Goal: Task Accomplishment & Management: Manage account settings

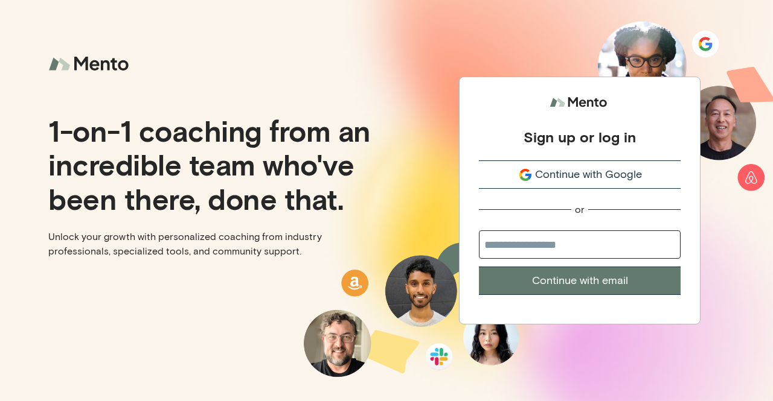
click at [568, 186] on button "Continue with Google" at bounding box center [580, 175] width 202 height 28
click at [578, 173] on span "Continue with Google" at bounding box center [588, 175] width 107 height 16
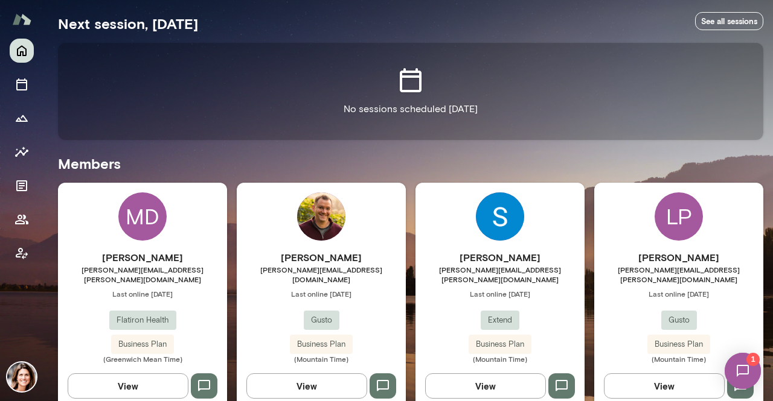
scroll to position [241, 0]
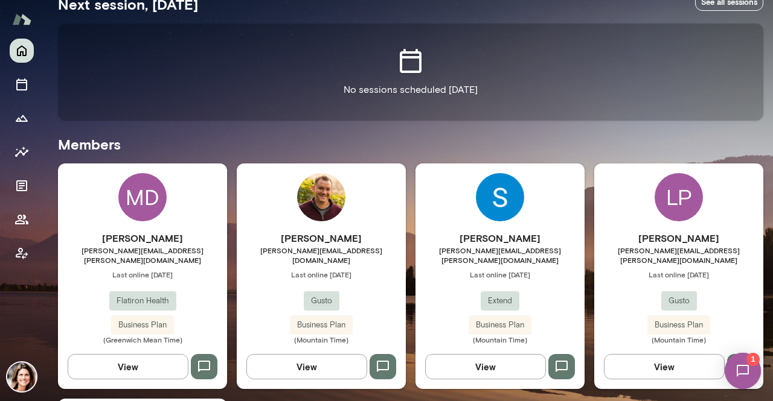
click at [185, 270] on span "Last online [DATE]" at bounding box center [142, 275] width 169 height 10
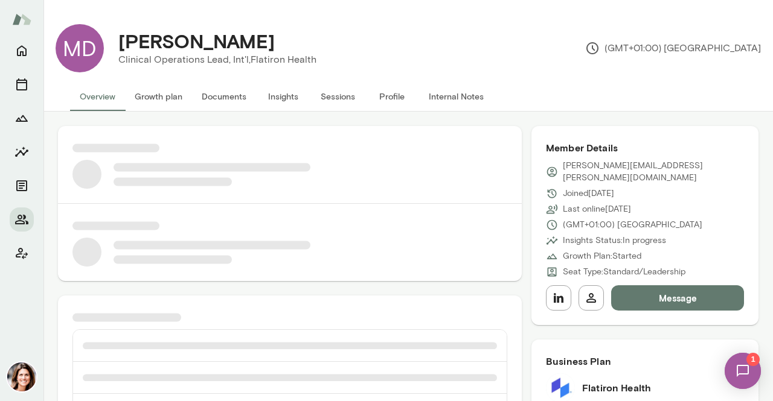
click at [276, 107] on button "Insights" at bounding box center [283, 96] width 54 height 29
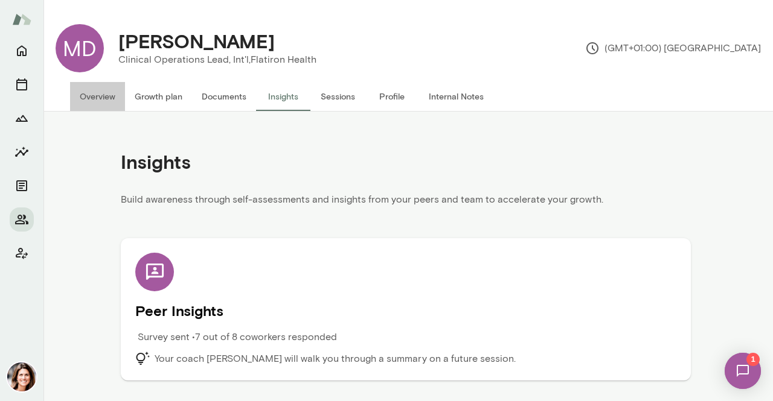
click at [75, 100] on button "Overview" at bounding box center [97, 96] width 55 height 29
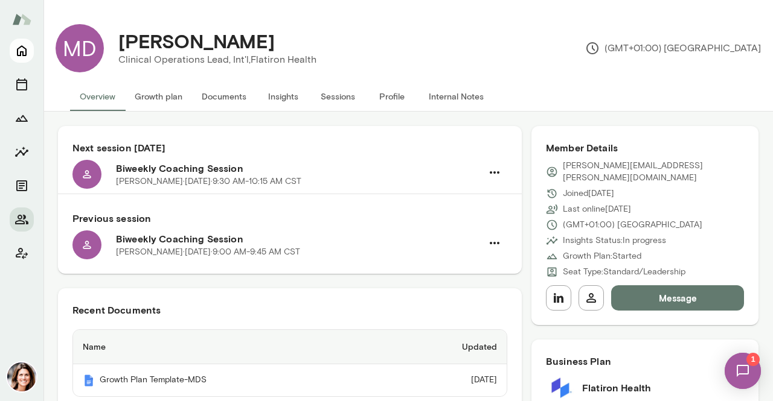
click at [22, 46] on icon "Home" at bounding box center [22, 51] width 10 height 11
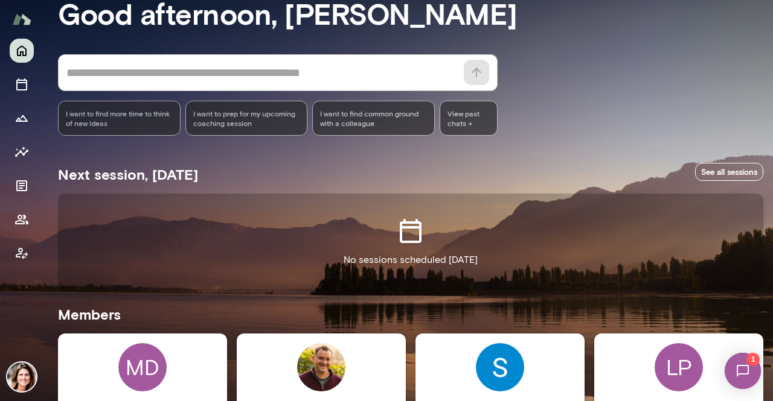
scroll to position [181, 0]
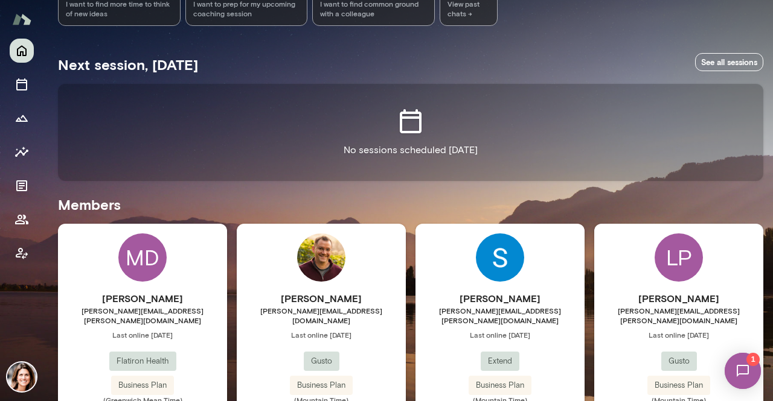
click at [544, 330] on span "Last online [DATE]" at bounding box center [499, 335] width 169 height 10
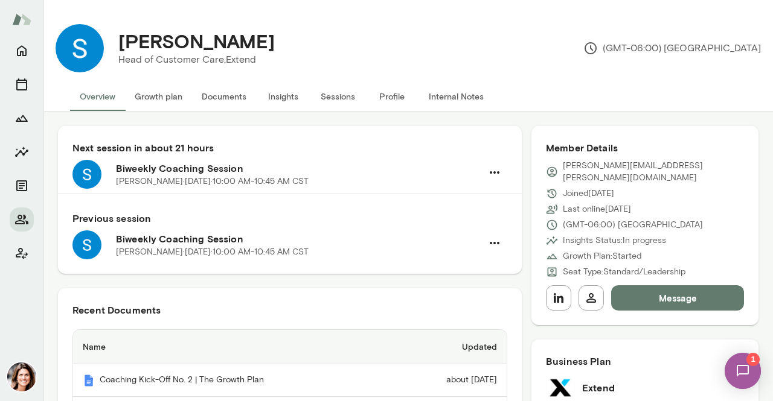
click at [281, 95] on button "Insights" at bounding box center [283, 96] width 54 height 29
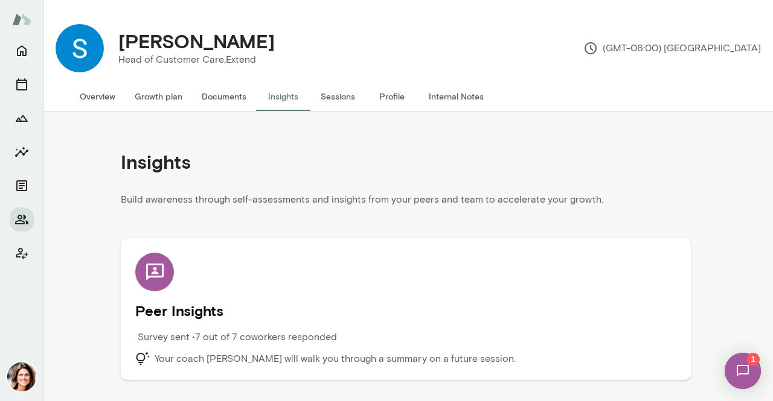
click at [377, 310] on h5 "Peer Insights" at bounding box center [405, 310] width 541 height 19
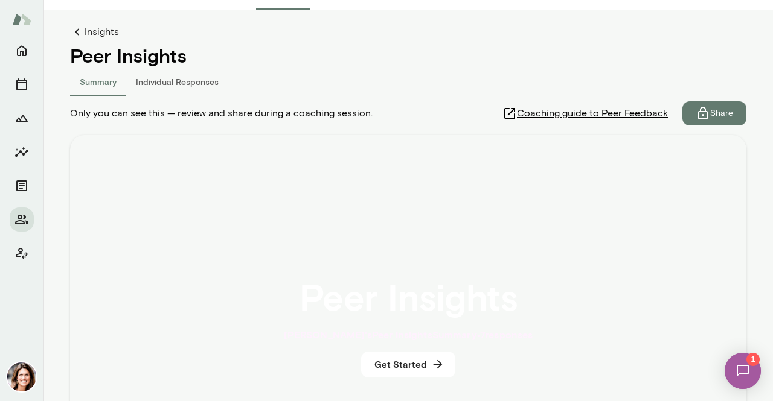
scroll to position [121, 0]
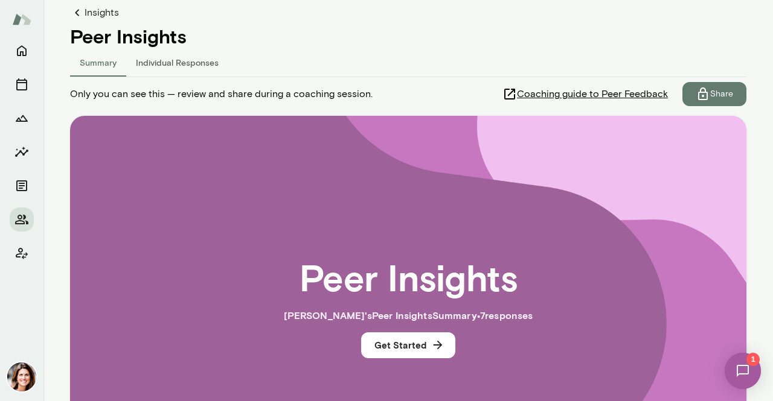
click at [614, 91] on span "Coaching guide to Peer Feedback" at bounding box center [592, 94] width 151 height 14
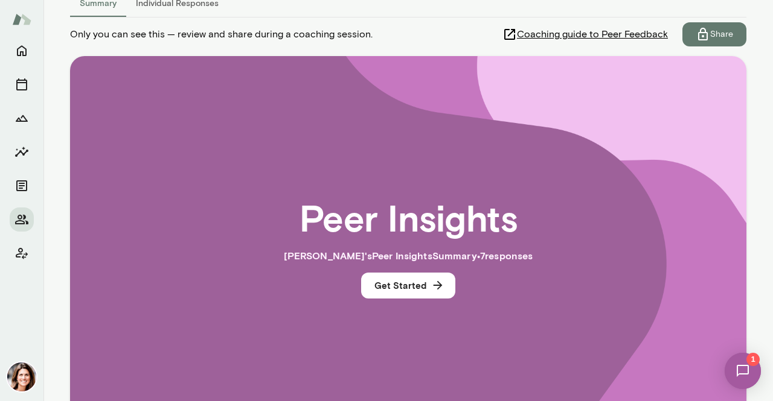
scroll to position [181, 0]
click at [378, 275] on button "Get Started" at bounding box center [408, 284] width 94 height 25
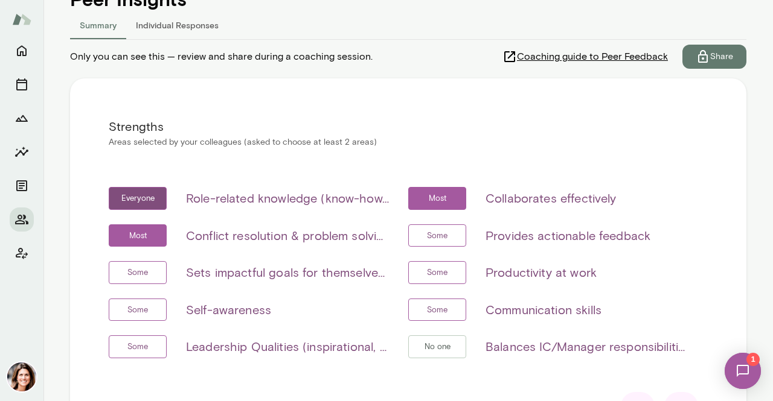
scroll to position [219, 0]
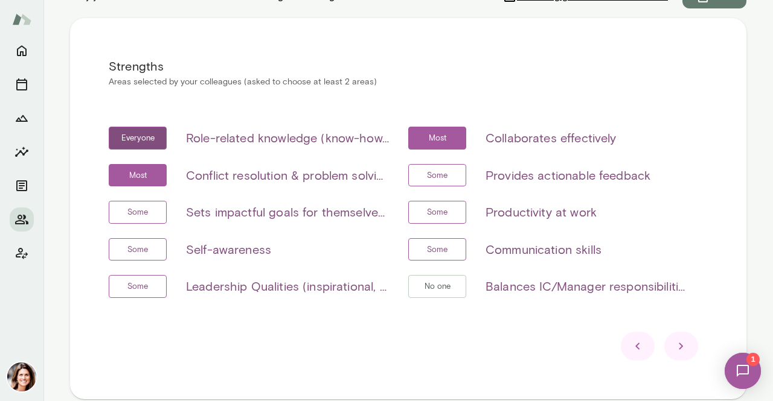
click at [688, 351] on div at bounding box center [681, 346] width 34 height 29
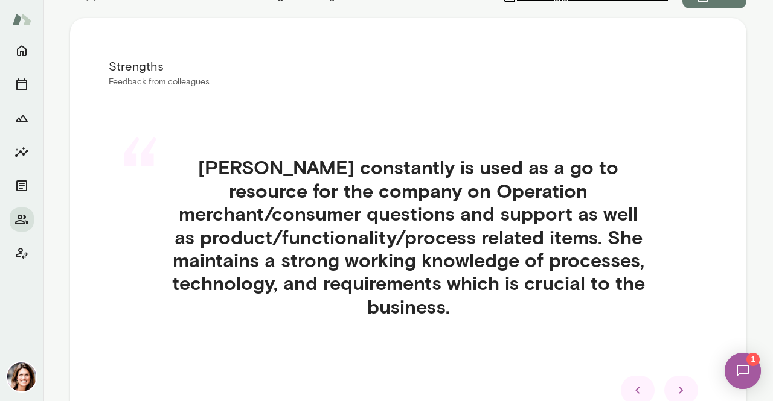
click at [689, 351] on div "“ [PERSON_NAME] constantly is used as a go to resource for the company on Opera…" at bounding box center [408, 251] width 599 height 249
click at [680, 391] on icon at bounding box center [681, 390] width 14 height 14
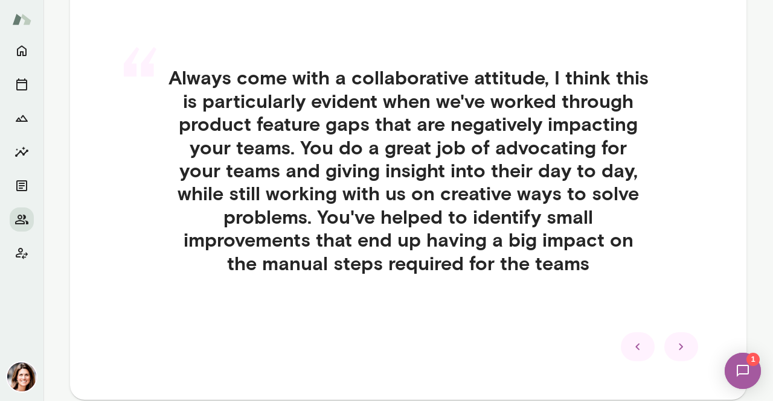
scroll to position [369, 0]
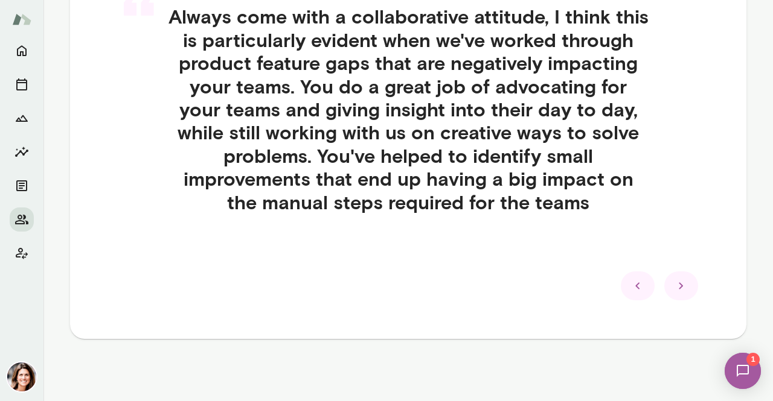
click at [662, 299] on div at bounding box center [408, 286] width 599 height 29
click at [666, 298] on div at bounding box center [681, 286] width 34 height 29
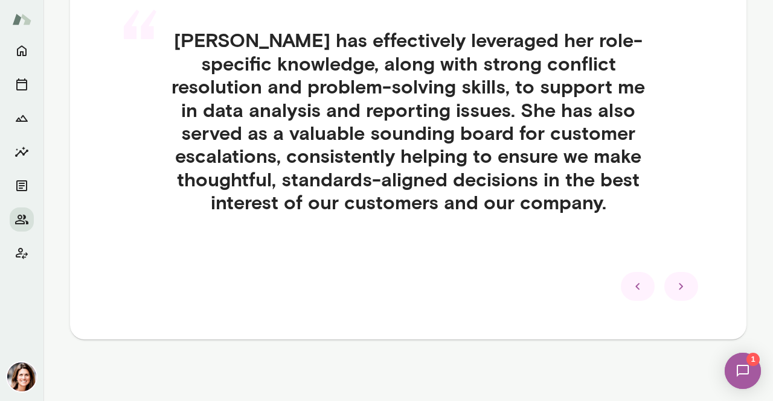
click at [670, 297] on div at bounding box center [681, 286] width 34 height 29
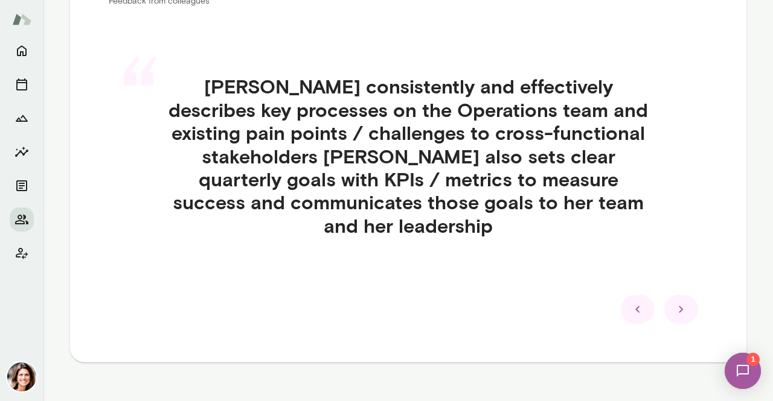
click at [670, 297] on div at bounding box center [681, 309] width 34 height 29
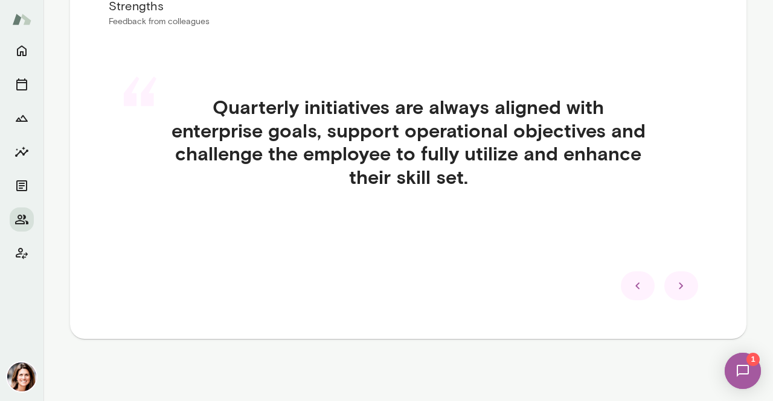
click at [670, 297] on div at bounding box center [681, 286] width 34 height 29
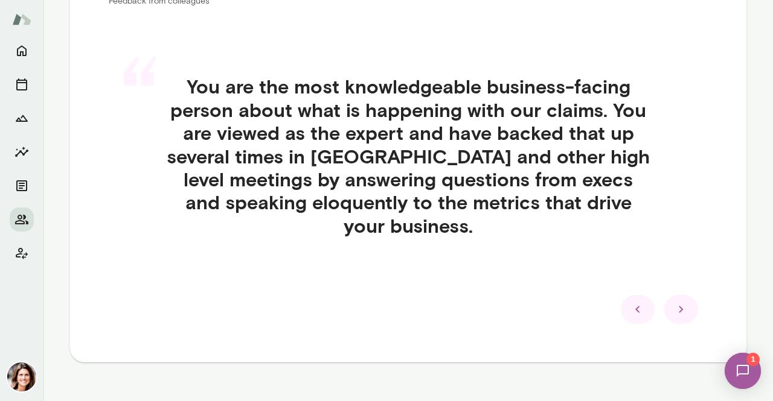
click at [672, 295] on div at bounding box center [681, 309] width 34 height 29
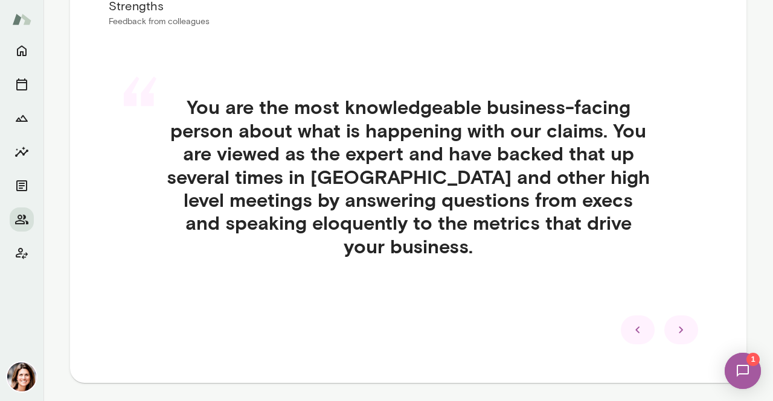
click at [672, 316] on div at bounding box center [681, 330] width 34 height 29
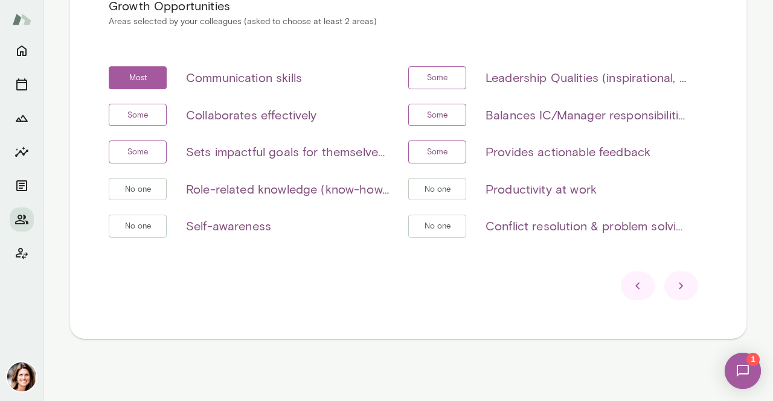
click at [672, 294] on div at bounding box center [681, 286] width 34 height 29
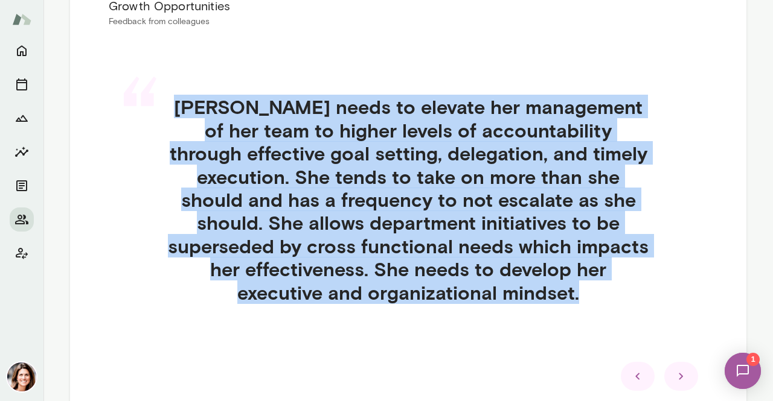
click at [672, 294] on h4 "[PERSON_NAME] needs to elevate her management of her team to higher levels of a…" at bounding box center [408, 199] width 541 height 209
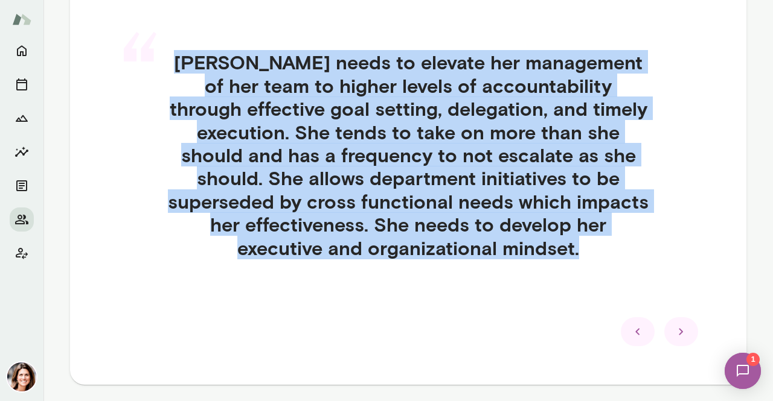
scroll to position [339, 0]
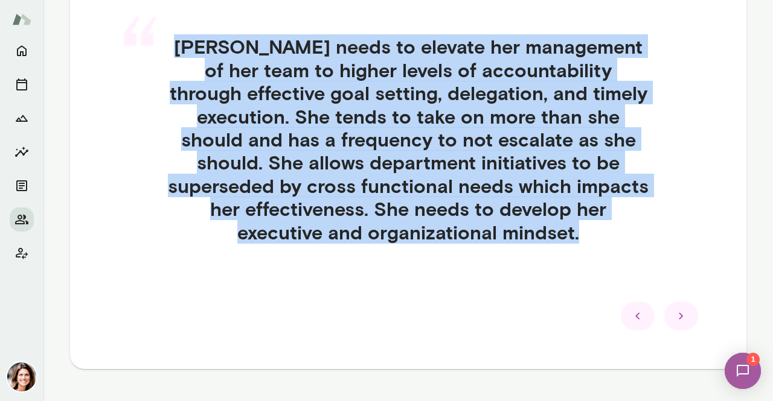
click at [644, 310] on div at bounding box center [638, 316] width 34 height 29
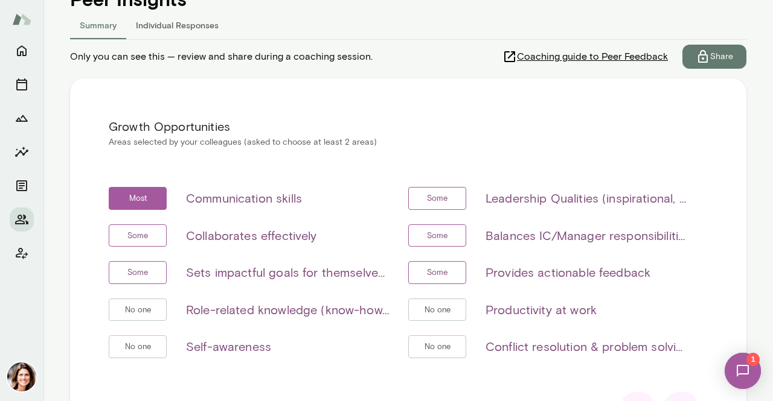
scroll to position [37, 0]
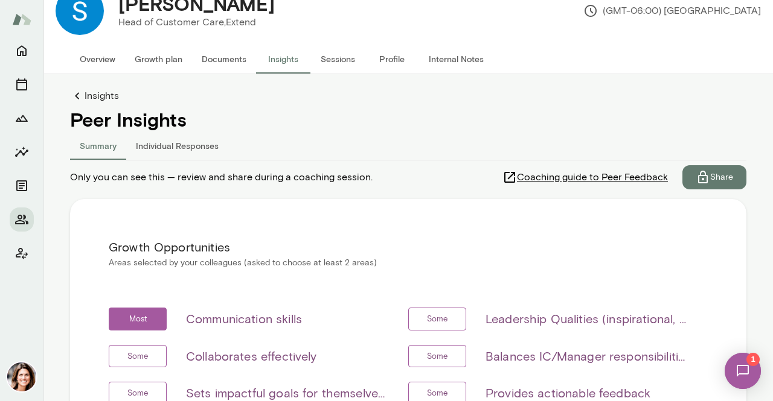
click at [164, 142] on button "Individual Responses" at bounding box center [177, 145] width 102 height 29
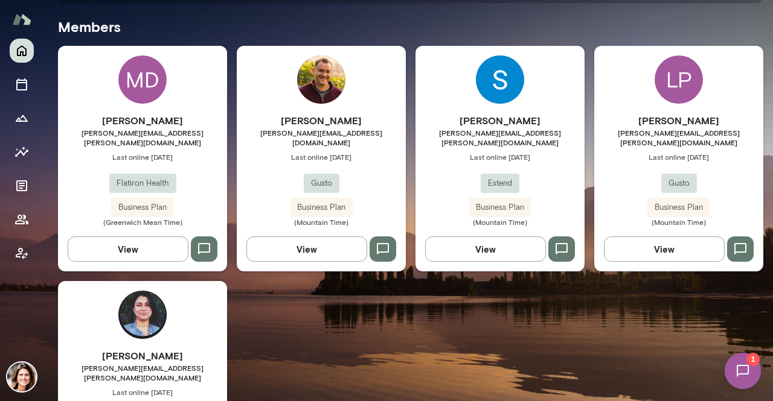
scroll to position [362, 0]
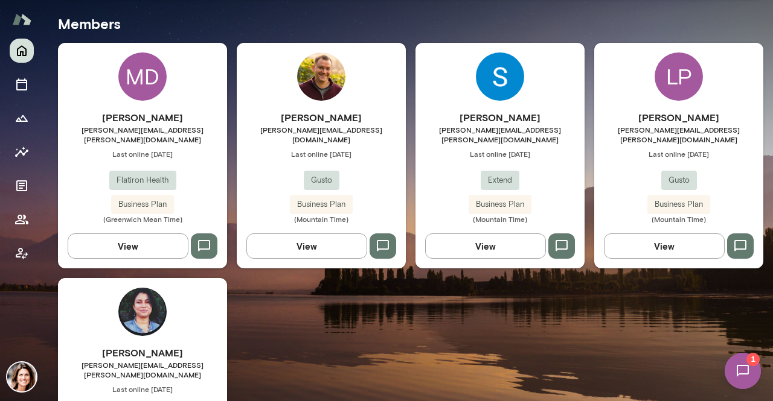
click at [356, 158] on div "Jeremy Person jeremy.person@gusto.com Last online August 18 Gusto Business Plan…" at bounding box center [321, 166] width 169 height 113
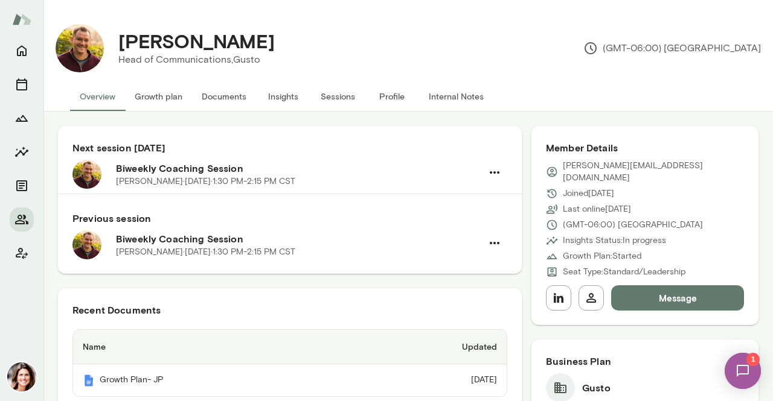
click at [283, 94] on button "Insights" at bounding box center [283, 96] width 54 height 29
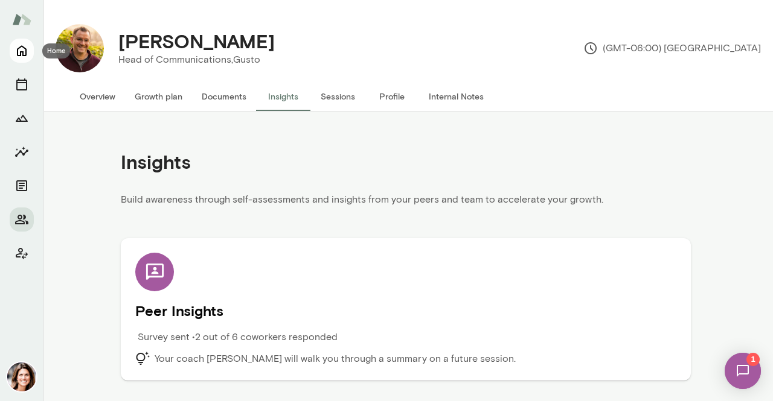
click at [29, 53] on button "Home" at bounding box center [22, 51] width 24 height 24
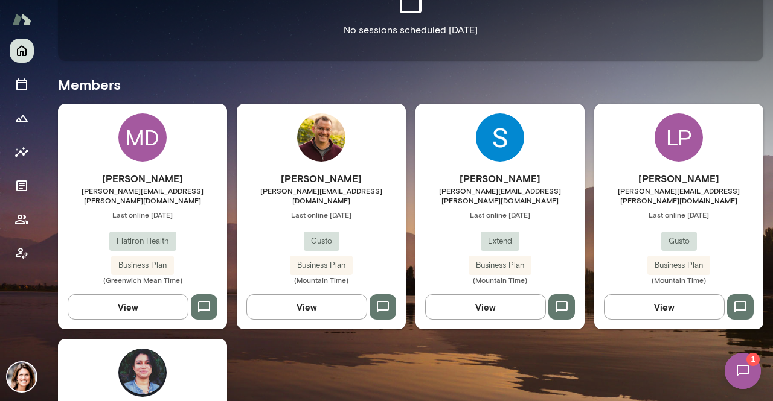
scroll to position [302, 0]
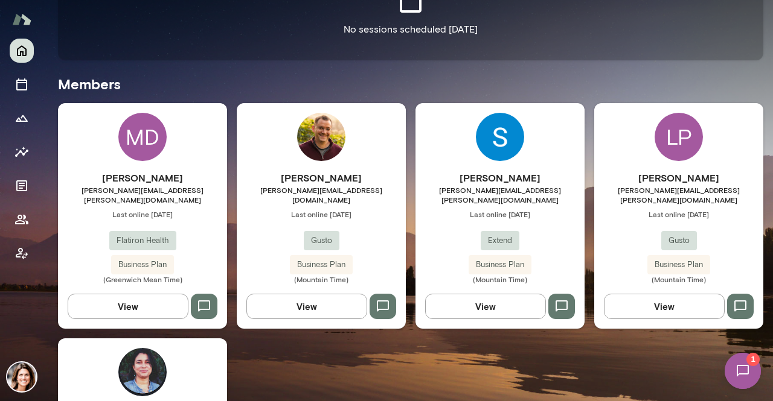
click at [642, 193] on span "[PERSON_NAME][EMAIL_ADDRESS][PERSON_NAME][DOMAIN_NAME]" at bounding box center [678, 194] width 169 height 19
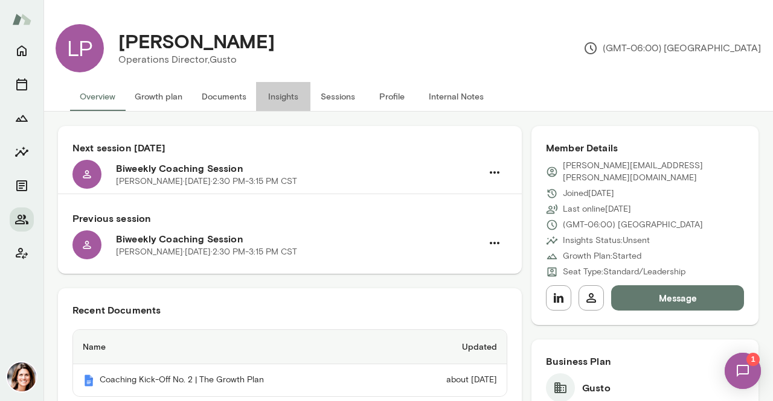
click at [299, 102] on button "Insights" at bounding box center [283, 96] width 54 height 29
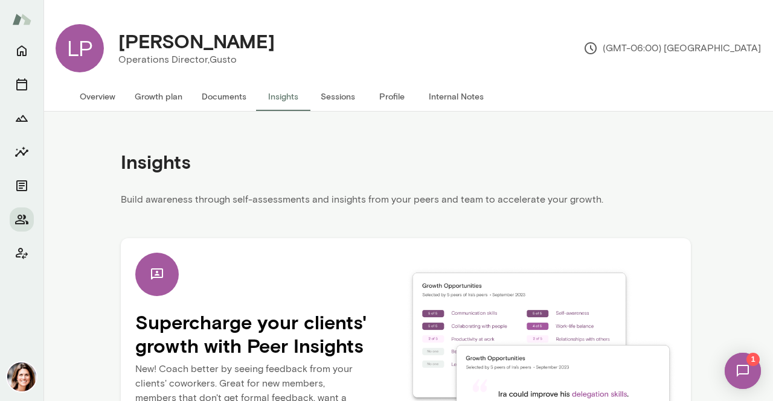
click at [8, 45] on div at bounding box center [21, 220] width 43 height 363
click at [14, 50] on icon "Home" at bounding box center [21, 50] width 14 height 14
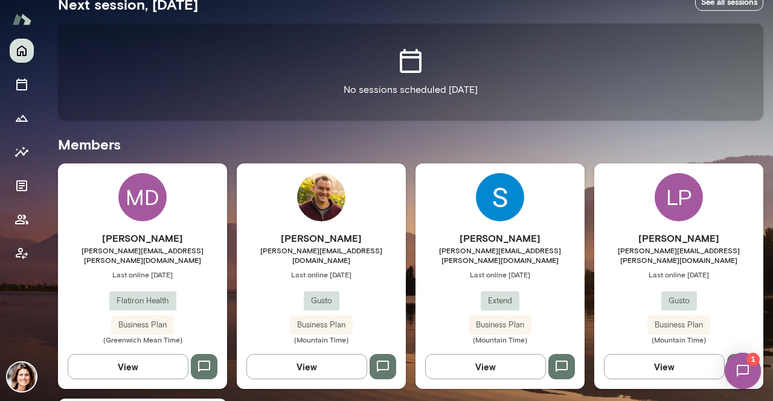
scroll to position [302, 0]
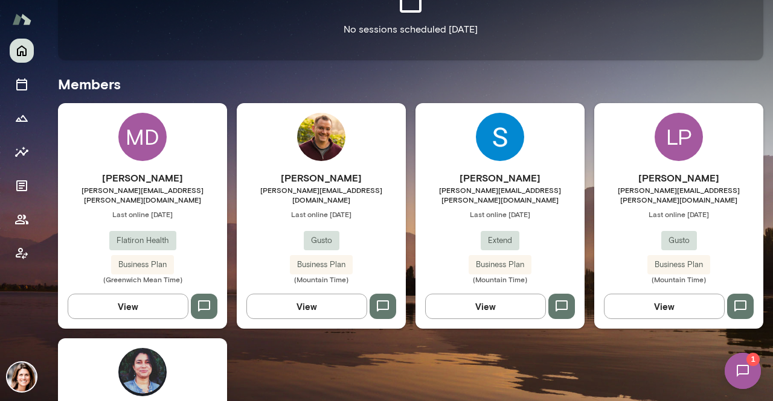
click at [128, 362] on img at bounding box center [142, 372] width 48 height 48
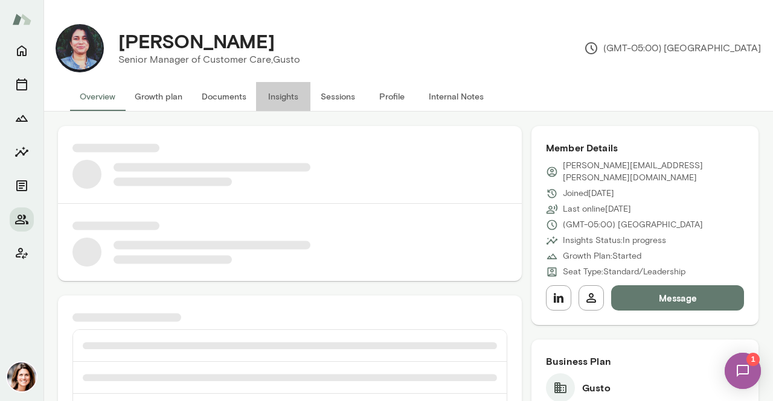
click at [280, 105] on button "Insights" at bounding box center [283, 96] width 54 height 29
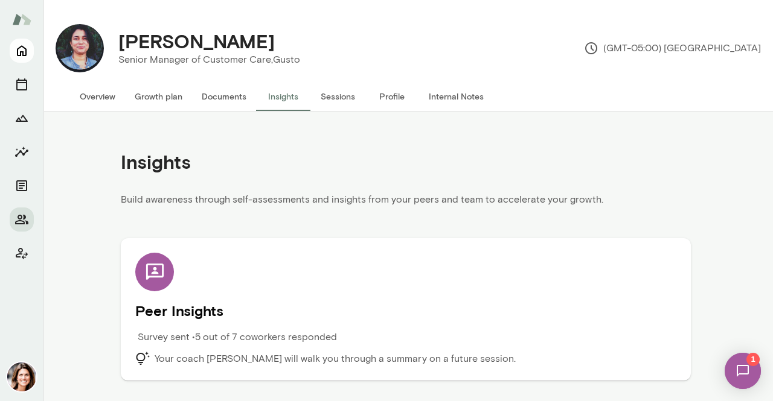
click at [27, 53] on icon "Home" at bounding box center [21, 50] width 14 height 14
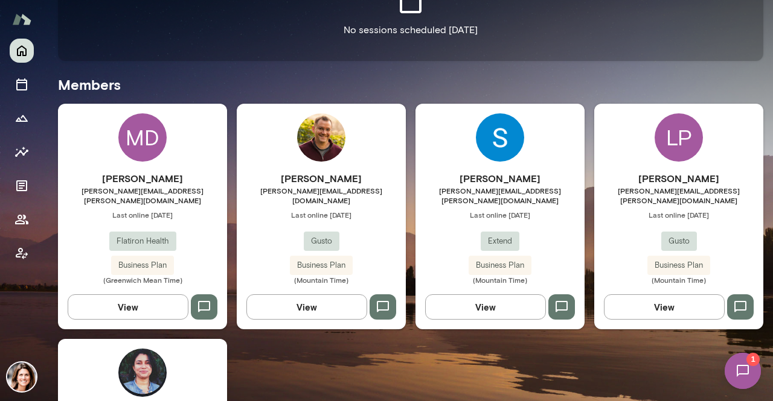
scroll to position [302, 0]
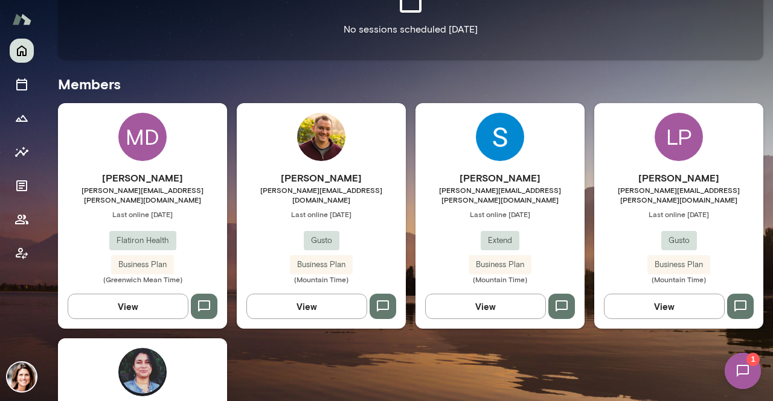
click at [354, 209] on span "Last online [DATE]" at bounding box center [321, 214] width 169 height 10
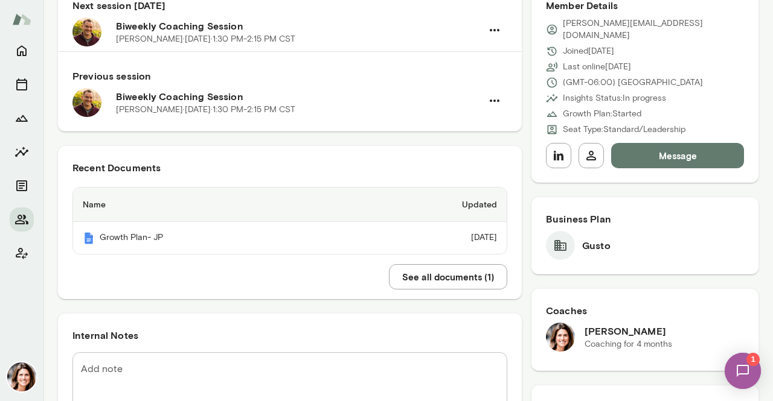
scroll to position [60, 0]
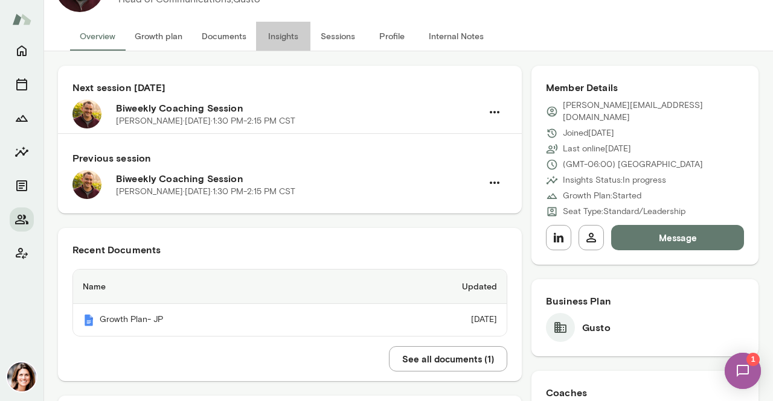
click at [289, 27] on button "Insights" at bounding box center [283, 36] width 54 height 29
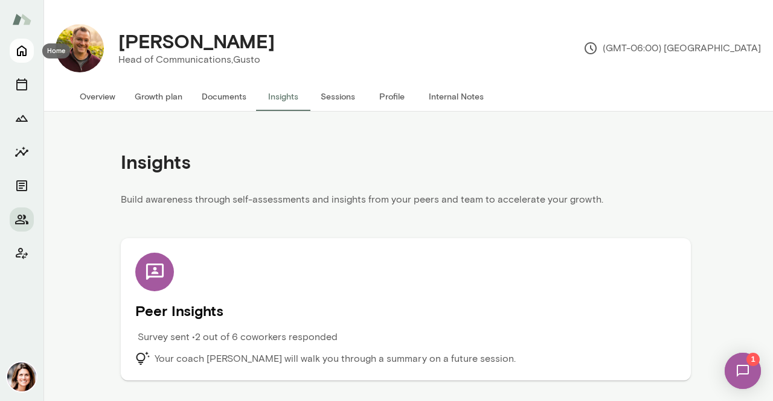
click at [21, 46] on icon "Home" at bounding box center [22, 51] width 10 height 11
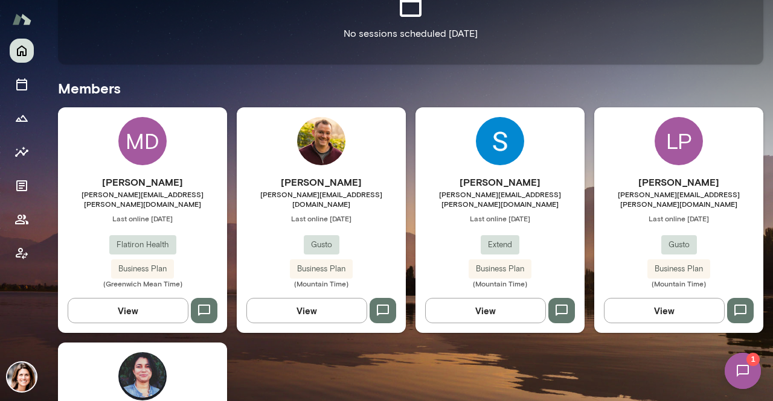
scroll to position [302, 0]
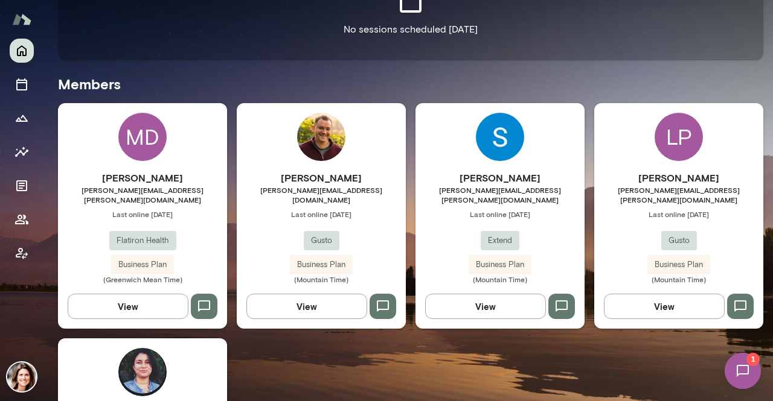
click at [203, 209] on span "Last online [DATE]" at bounding box center [142, 214] width 169 height 10
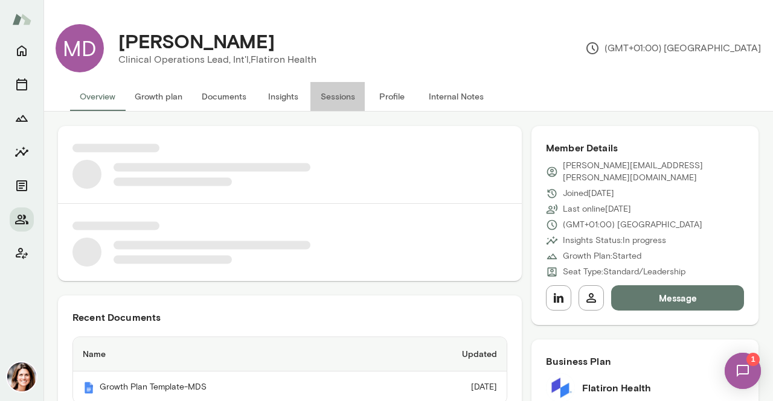
click at [334, 96] on button "Sessions" at bounding box center [337, 96] width 54 height 29
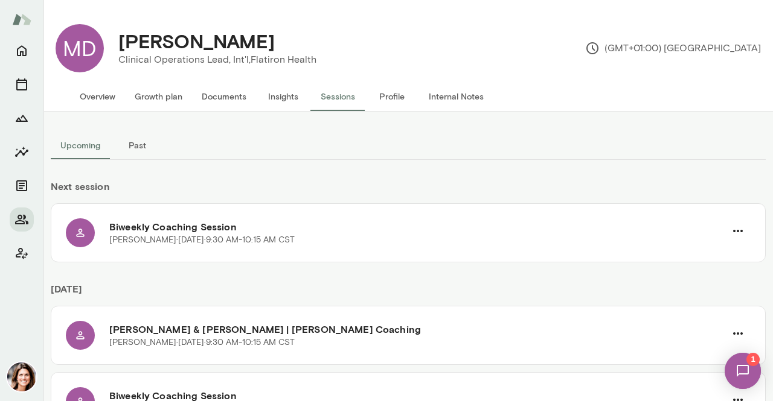
click at [748, 357] on span "1" at bounding box center [752, 359] width 13 height 13
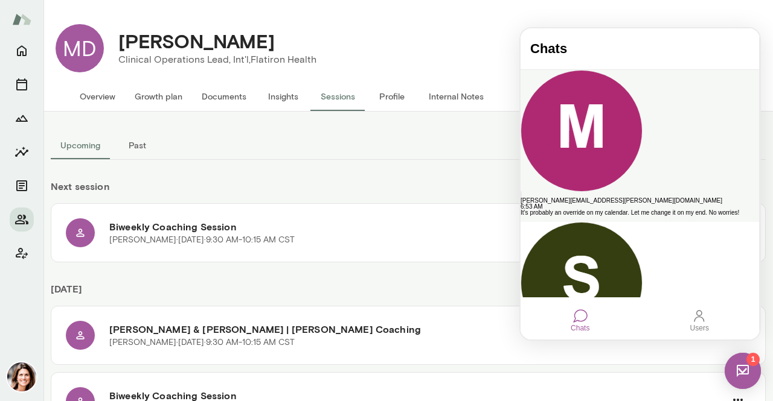
click at [657, 210] on div "It’s probably an override on my calendar. Let me change it on my end. No worrie…" at bounding box center [639, 213] width 238 height 6
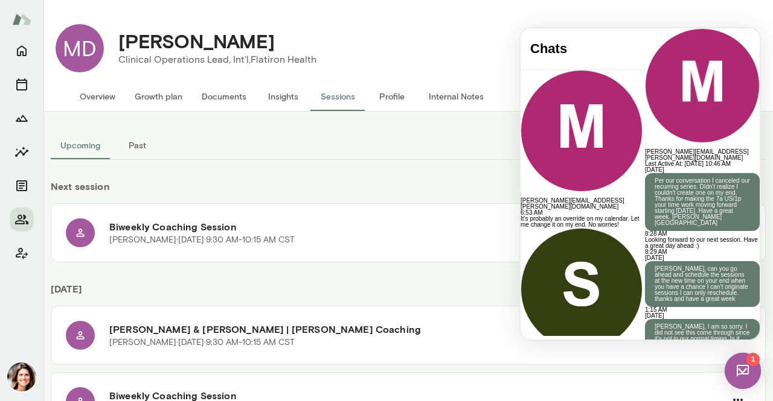
scroll to position [2525, 0]
click at [331, 109] on button "Sessions" at bounding box center [337, 96] width 54 height 29
click at [731, 360] on img at bounding box center [742, 371] width 36 height 36
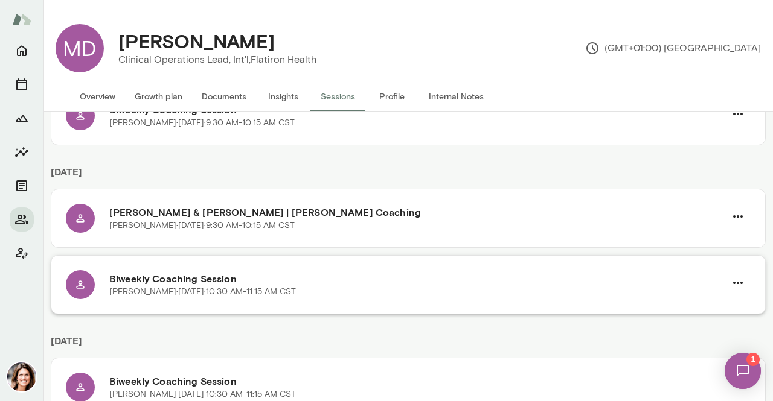
scroll to position [121, 0]
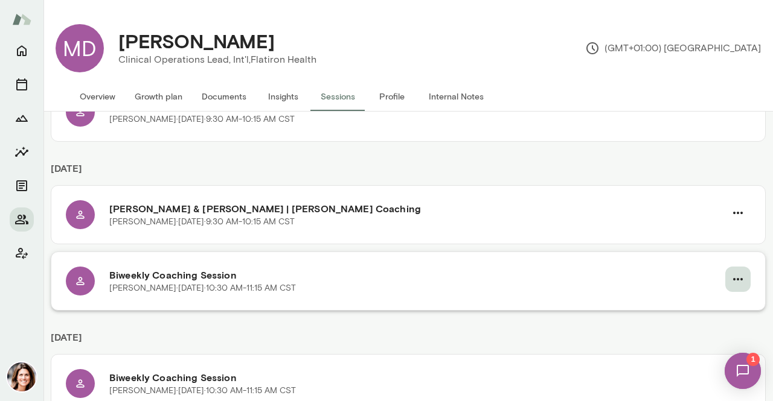
click at [730, 273] on icon "button" at bounding box center [737, 279] width 14 height 14
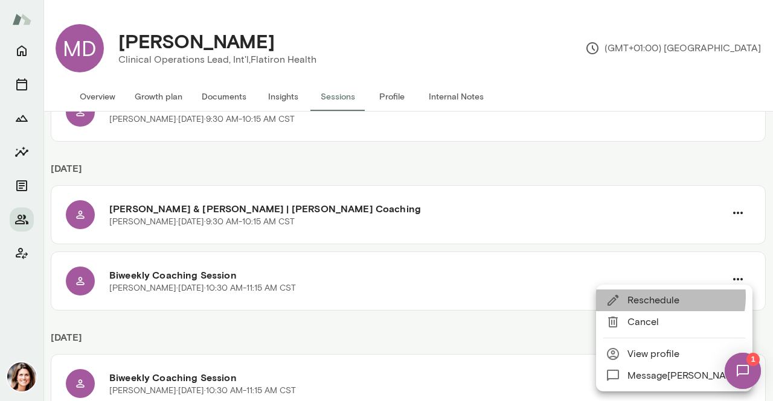
click at [662, 297] on span "Reschedule" at bounding box center [684, 300] width 115 height 14
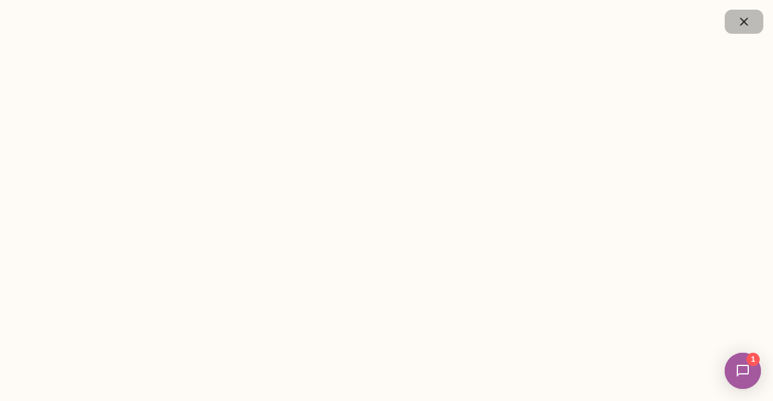
click at [736, 25] on icon "button" at bounding box center [743, 21] width 14 height 14
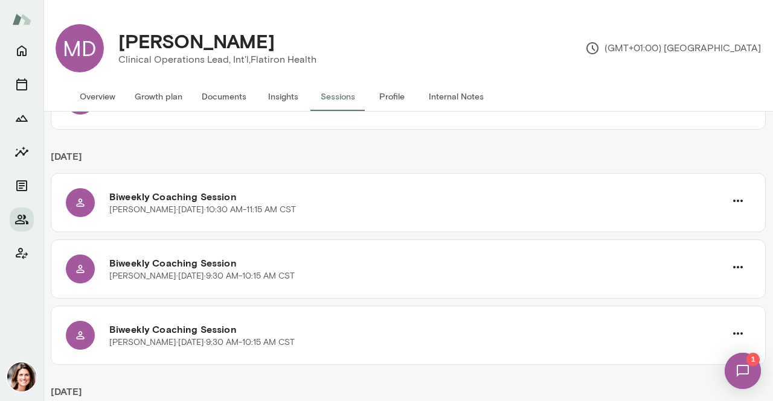
scroll to position [423, 0]
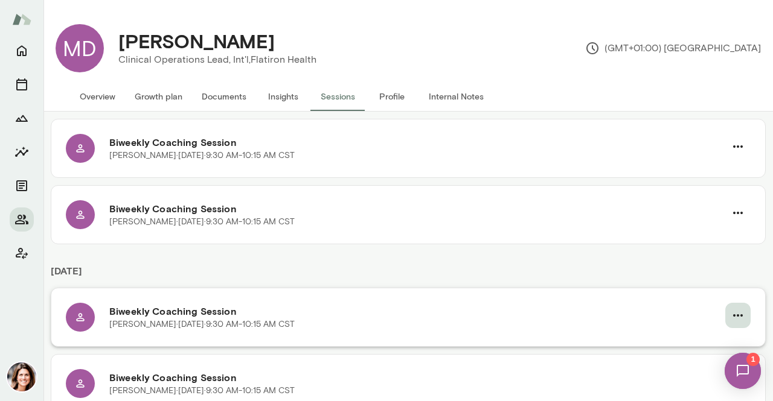
click at [732, 310] on icon "button" at bounding box center [737, 315] width 14 height 14
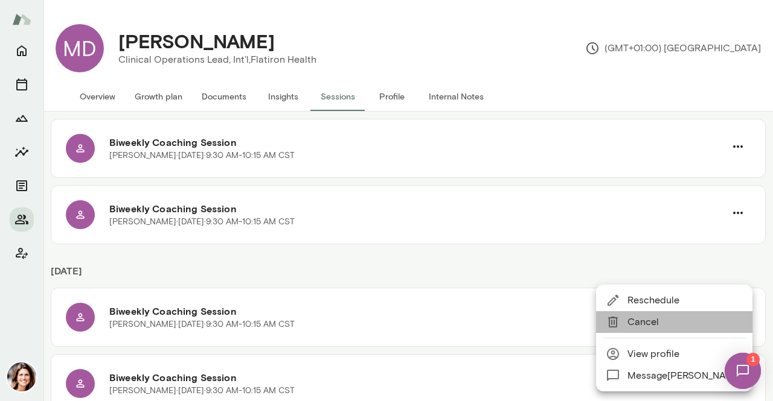
click at [681, 324] on span "Cancel" at bounding box center [684, 322] width 115 height 14
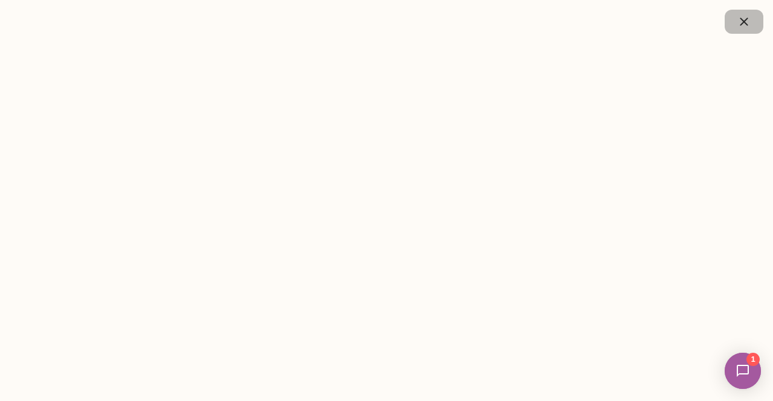
click at [740, 18] on icon "button" at bounding box center [743, 22] width 8 height 8
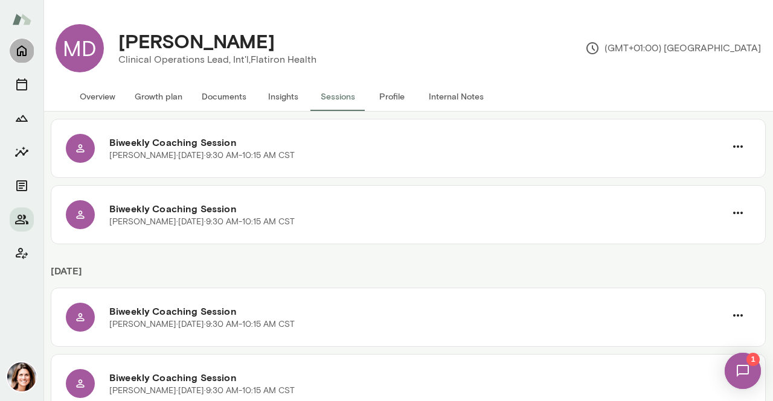
click at [19, 51] on icon "Home" at bounding box center [21, 50] width 14 height 14
